Goal: Information Seeking & Learning: Understand process/instructions

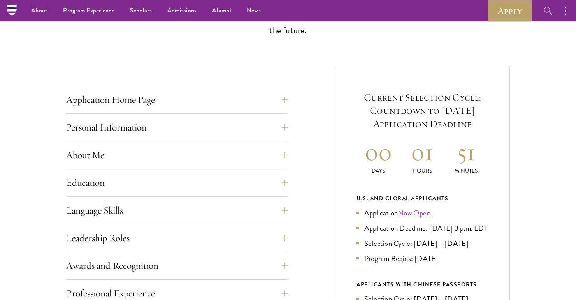
scroll to position [254, 0]
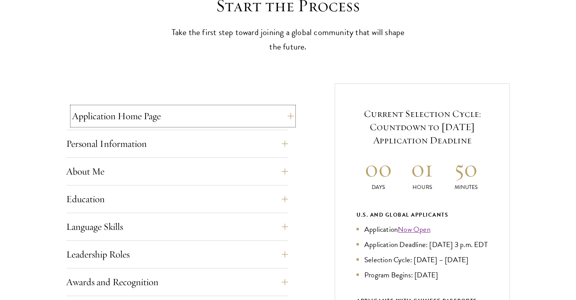
click at [150, 114] on button "Application Home Page" at bounding box center [183, 116] width 222 height 19
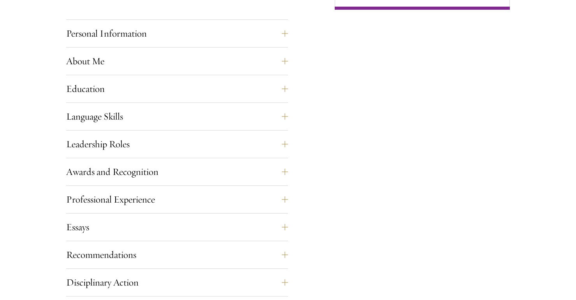
scroll to position [694, 0]
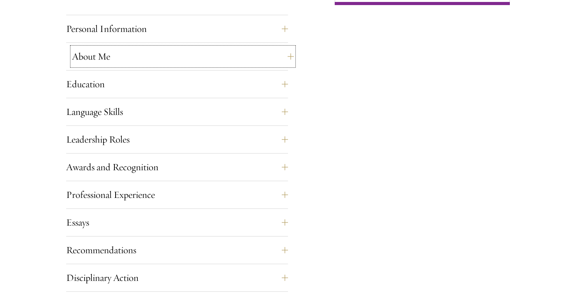
click at [146, 58] on button "About Me" at bounding box center [183, 56] width 222 height 19
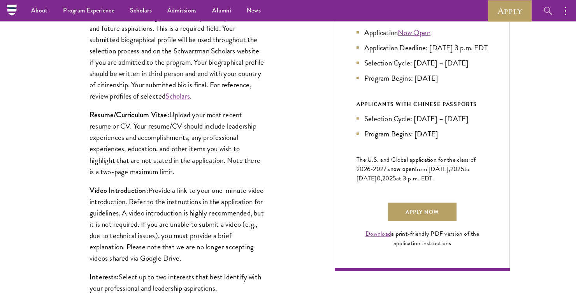
scroll to position [426, 0]
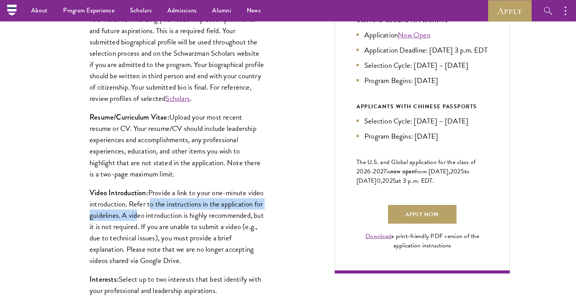
drag, startPoint x: 164, startPoint y: 202, endPoint x: 177, endPoint y: 212, distance: 16.4
click at [177, 212] on p "Video Introduction: Provide a link to your one-minute video introduction. Refer…" at bounding box center [177, 226] width 175 height 79
click at [183, 224] on p "Video Introduction: Provide a link to your one-minute video introduction. Refer…" at bounding box center [177, 226] width 175 height 79
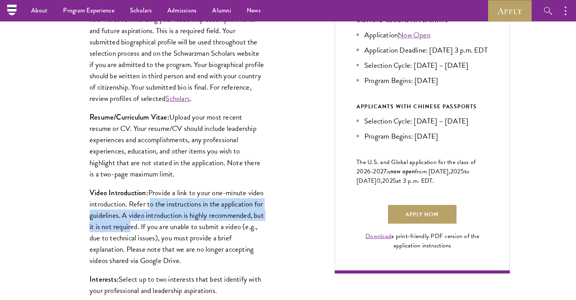
drag, startPoint x: 165, startPoint y: 201, endPoint x: 186, endPoint y: 228, distance: 34.2
click at [186, 228] on p "Video Introduction: Provide a link to your one-minute video introduction. Refer…" at bounding box center [177, 226] width 175 height 79
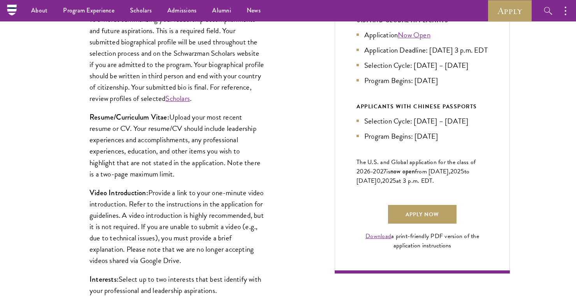
drag, startPoint x: 158, startPoint y: 196, endPoint x: 188, endPoint y: 232, distance: 47.2
click at [188, 232] on p "Video Introduction: Provide a link to your one-minute video introduction. Refer…" at bounding box center [177, 226] width 175 height 79
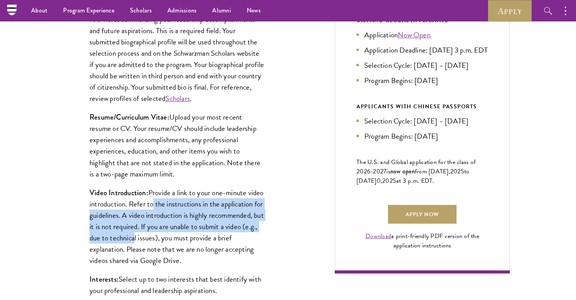
drag, startPoint x: 170, startPoint y: 211, endPoint x: 192, endPoint y: 239, distance: 35.6
click at [192, 239] on p "Video Introduction: Provide a link to your one-minute video introduction. Refer…" at bounding box center [177, 226] width 175 height 79
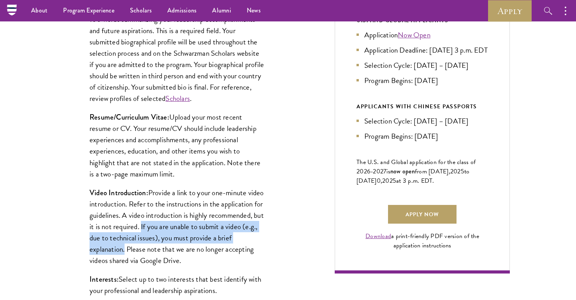
drag, startPoint x: 198, startPoint y: 226, endPoint x: 166, endPoint y: 247, distance: 37.7
click at [166, 247] on p "Video Introduction: Provide a link to your one-minute video introduction. Refer…" at bounding box center [177, 226] width 175 height 79
copy p "If you are unable to submit a video (e.g., due to technical issues), you must p…"
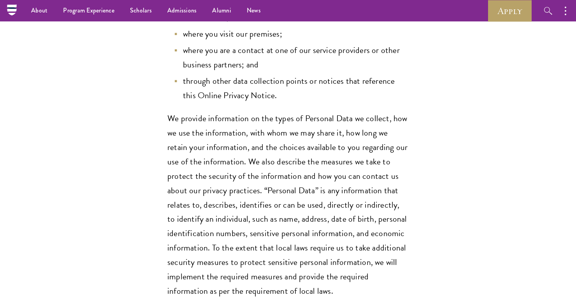
scroll to position [324, 0]
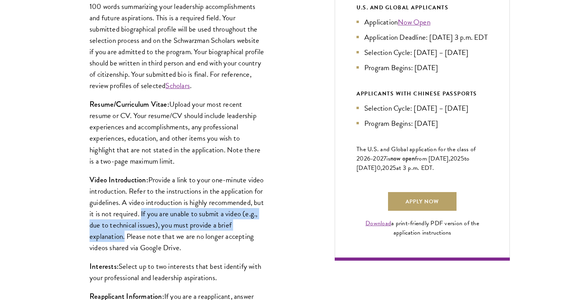
scroll to position [442, 0]
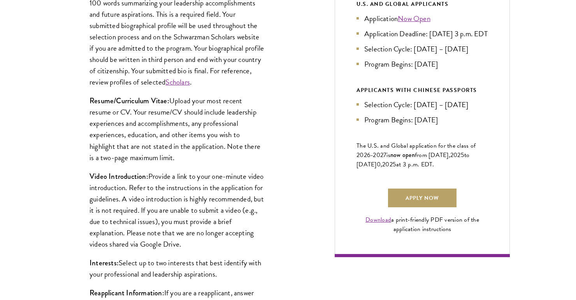
click at [316, 208] on div "Application Home Page The online application form must be completed in English.…" at bounding box center [288, 292] width 444 height 839
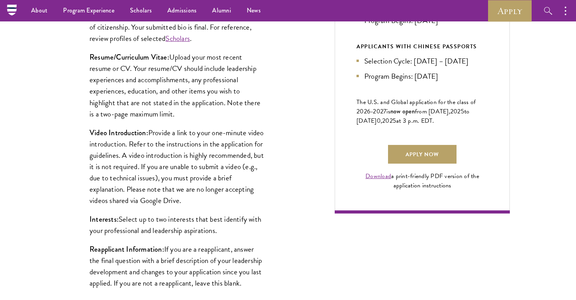
scroll to position [481, 0]
